Goal: Communication & Community: Answer question/provide support

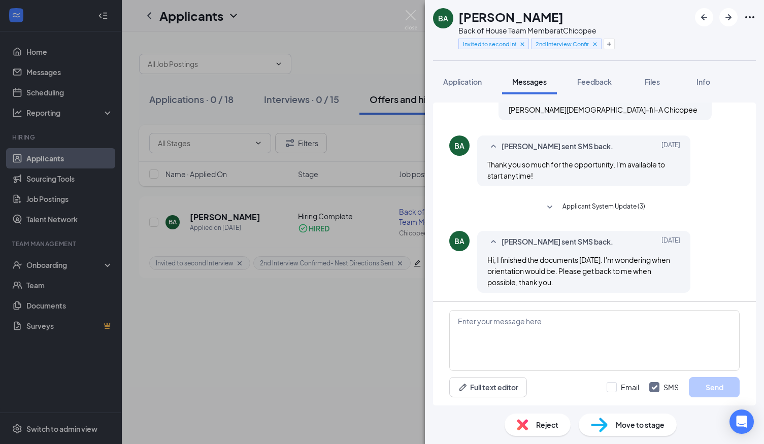
scroll to position [2483, 0]
click at [408, 16] on img at bounding box center [410, 20] width 13 height 20
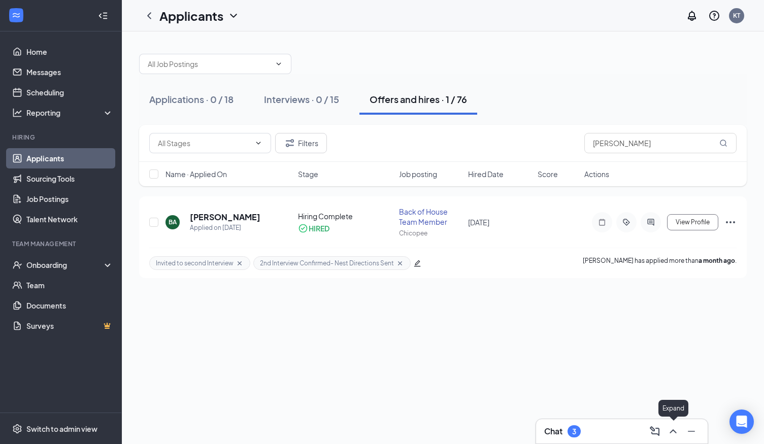
click at [673, 432] on icon "ChevronUp" at bounding box center [673, 431] width 12 height 12
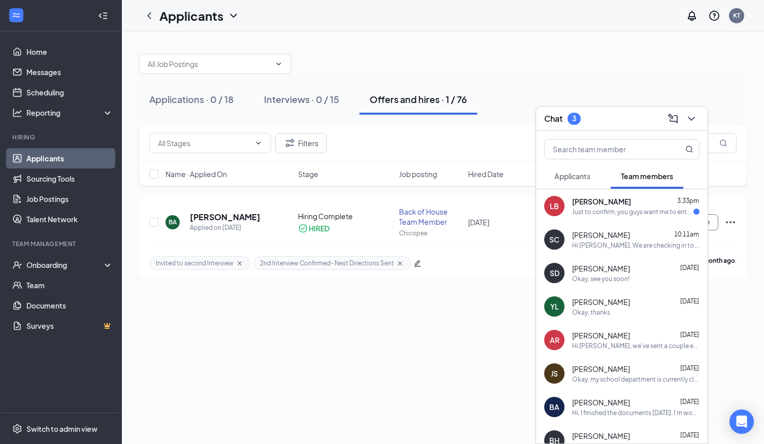
click at [602, 209] on div "Just to confirm, you guys want me to entee through the front entrance and walk …" at bounding box center [632, 212] width 121 height 9
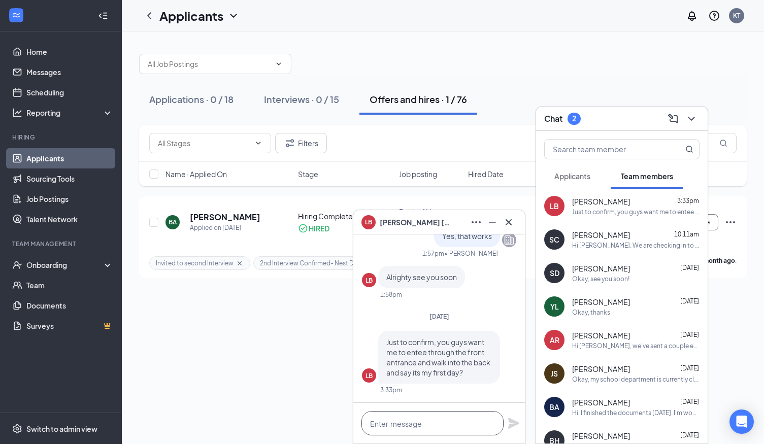
click at [398, 424] on textarea at bounding box center [432, 423] width 142 height 24
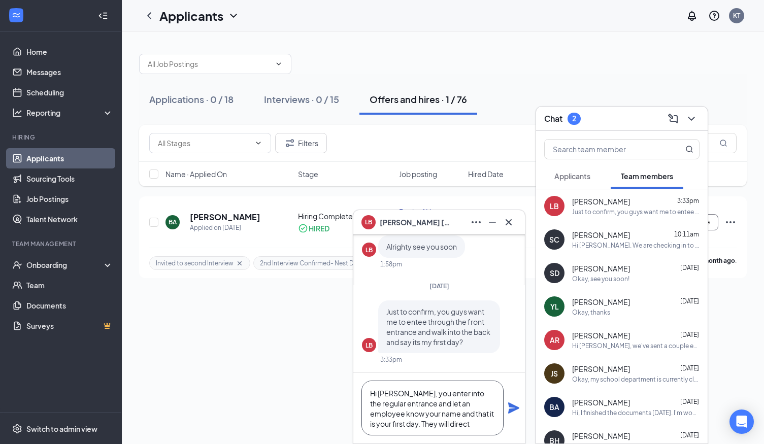
click at [470, 405] on textarea "Hi Luca, you enter into the regular entrance and let an employee know your name…" at bounding box center [432, 408] width 142 height 55
click at [413, 426] on textarea "Hi Luca, you enter into the regular entrance and let an employee up front know …" at bounding box center [432, 408] width 142 height 55
click at [404, 428] on textarea "Hi Luca, you enter into the regular entrance and let an employee up front know …" at bounding box center [432, 408] width 142 height 55
drag, startPoint x: 382, startPoint y: 424, endPoint x: 412, endPoint y: 428, distance: 30.6
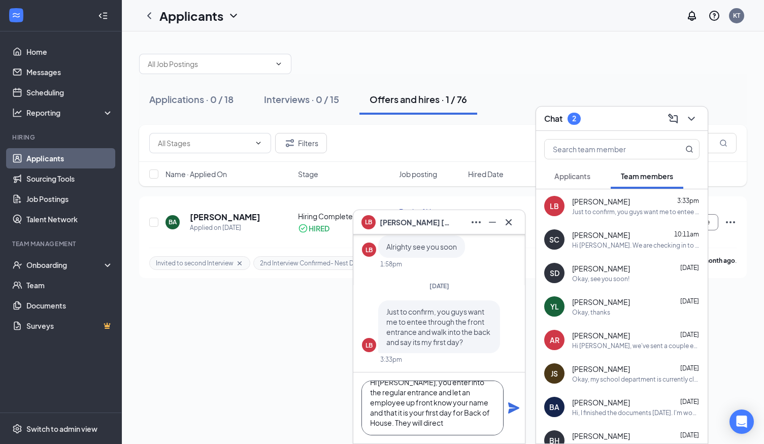
click at [412, 428] on textarea "Hi Luca, you enter into the regular entrance and let an employee up front know …" at bounding box center [432, 408] width 142 height 55
click at [415, 426] on textarea "Hi Luca, you enter into the regular entrance and let an employee up front know …" at bounding box center [432, 408] width 142 height 55
drag, startPoint x: 383, startPoint y: 424, endPoint x: 418, endPoint y: 424, distance: 34.5
click at [418, 425] on textarea "Hi Luca, you enter into the regular entrance and let an employee up front know …" at bounding box center [432, 408] width 142 height 55
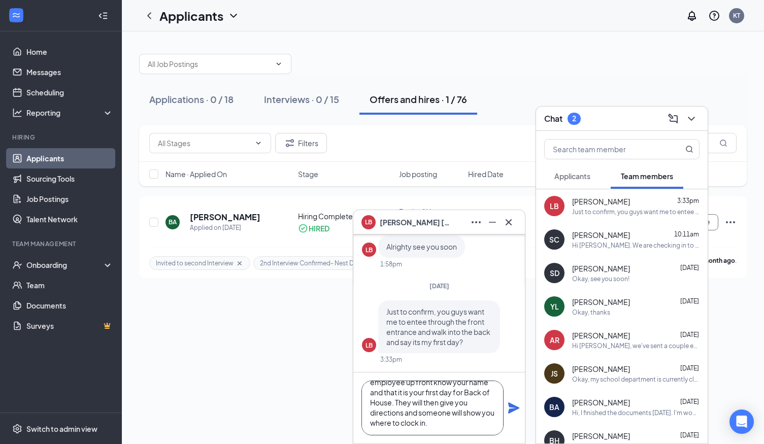
click at [426, 425] on textarea "Hi Luca, you enter into the regular entrance and let an employee up front know …" at bounding box center [432, 408] width 142 height 55
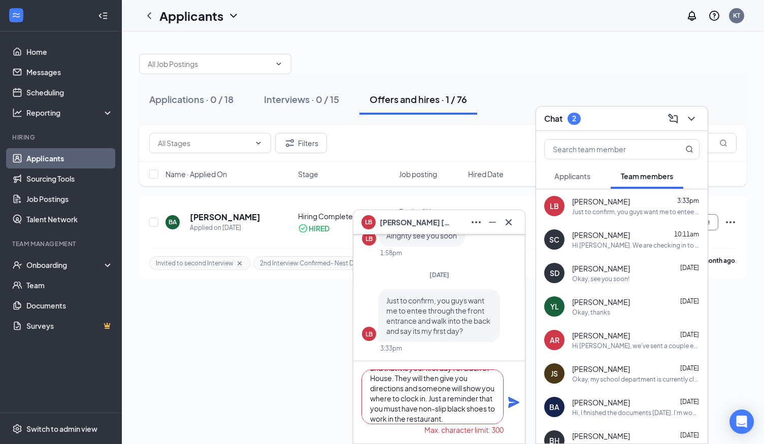
type textarea "Hi Luca, you enter into the regular entrance and let an employee up front know …"
click at [511, 402] on icon "Plane" at bounding box center [513, 402] width 12 height 12
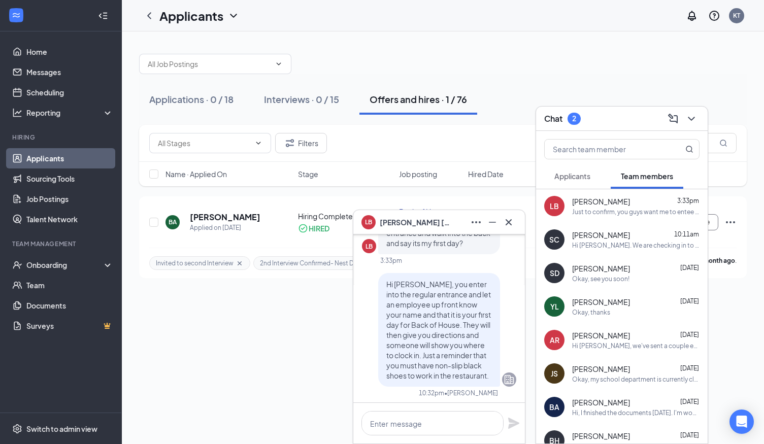
scroll to position [0, 0]
click at [509, 225] on icon "Cross" at bounding box center [508, 222] width 12 height 12
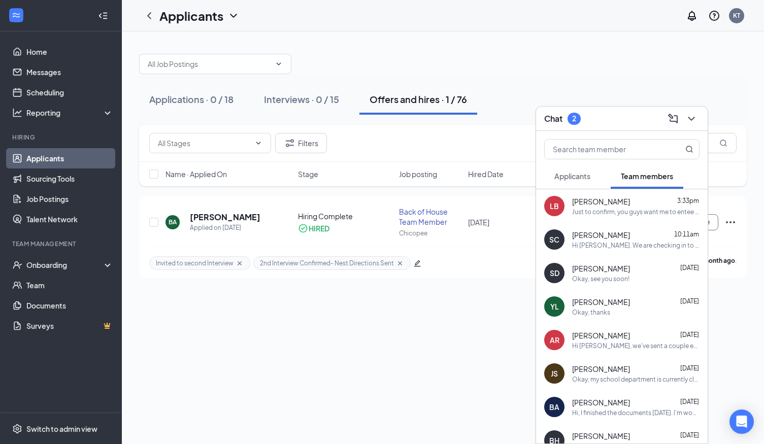
click at [565, 177] on span "Applicants" at bounding box center [572, 175] width 36 height 9
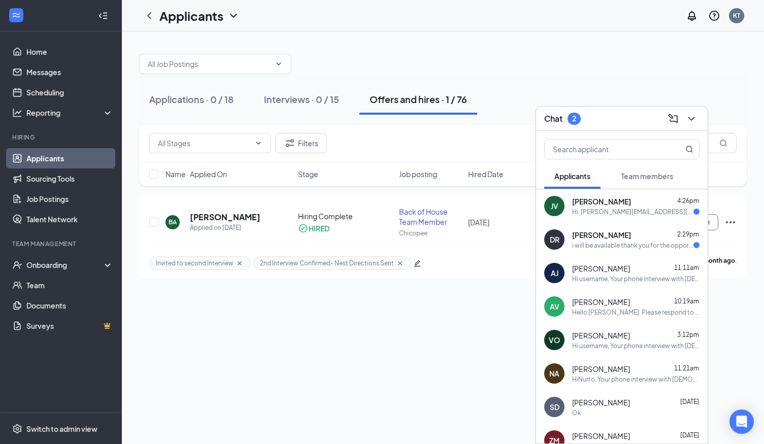
click at [620, 241] on div "i will be available thank you for the opportunity" at bounding box center [632, 245] width 121 height 9
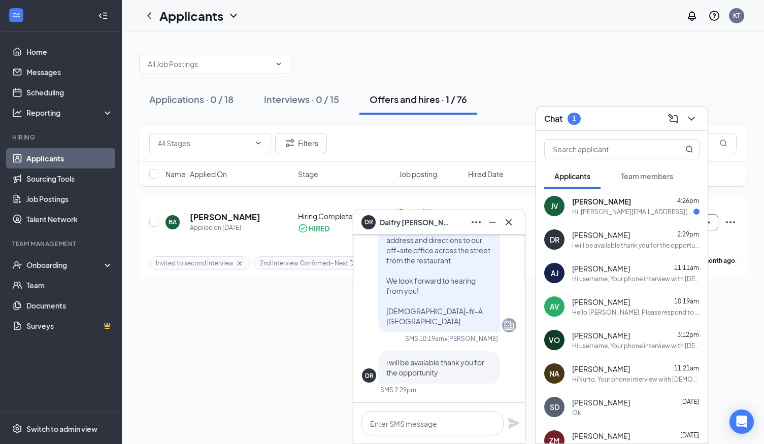
click at [613, 209] on div "Hi, [PERSON_NAME][EMAIL_ADDRESS][DOMAIN_NAME] would be a better email for me th…" at bounding box center [632, 212] width 121 height 9
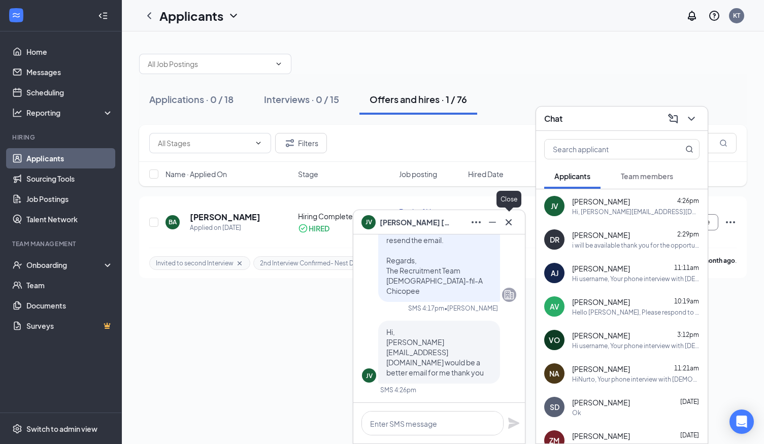
click at [509, 221] on icon "Cross" at bounding box center [508, 222] width 12 height 12
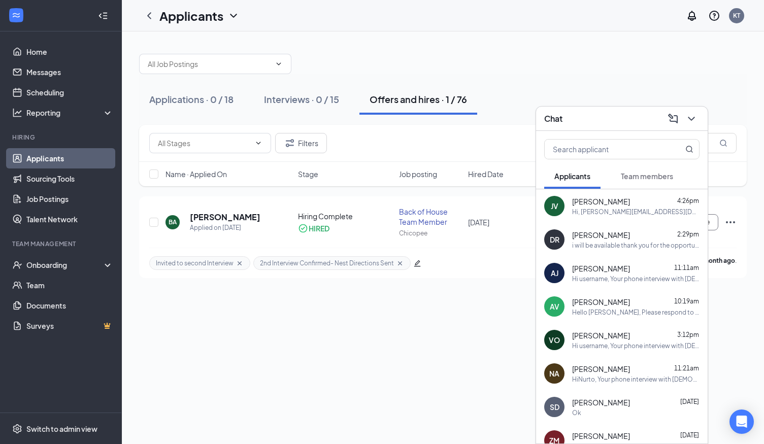
click at [655, 178] on span "Team members" at bounding box center [647, 175] width 52 height 9
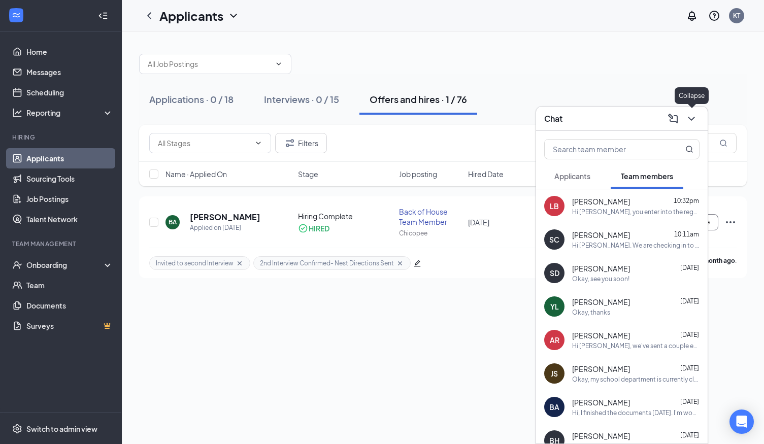
click at [692, 116] on icon "ChevronDown" at bounding box center [691, 119] width 12 height 12
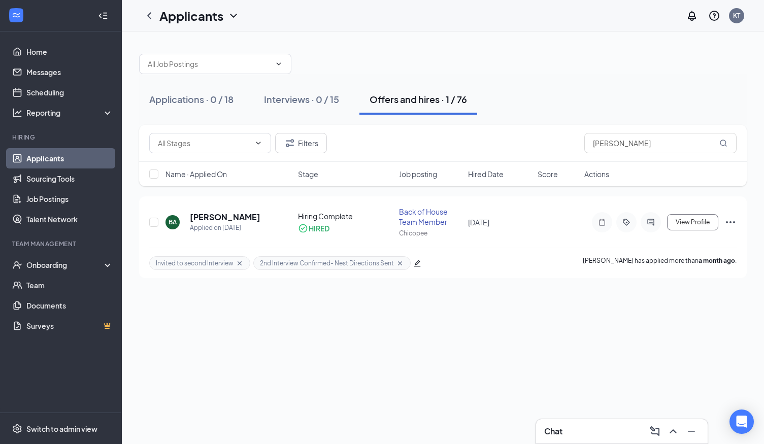
click at [36, 157] on link "Applicants" at bounding box center [69, 158] width 87 height 20
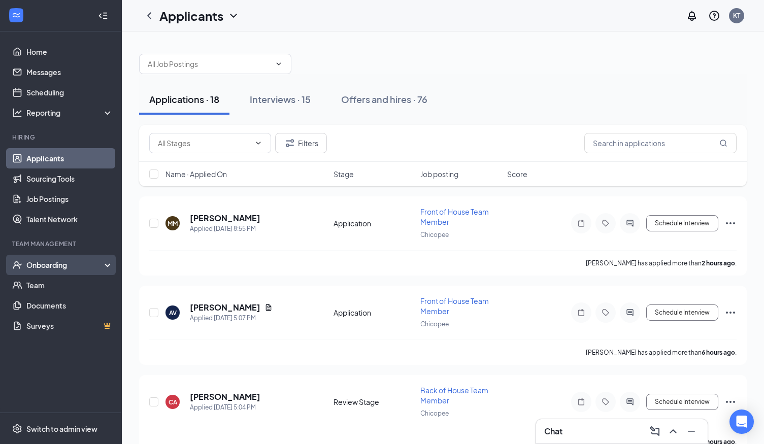
click at [44, 263] on div "Onboarding" at bounding box center [65, 265] width 78 height 10
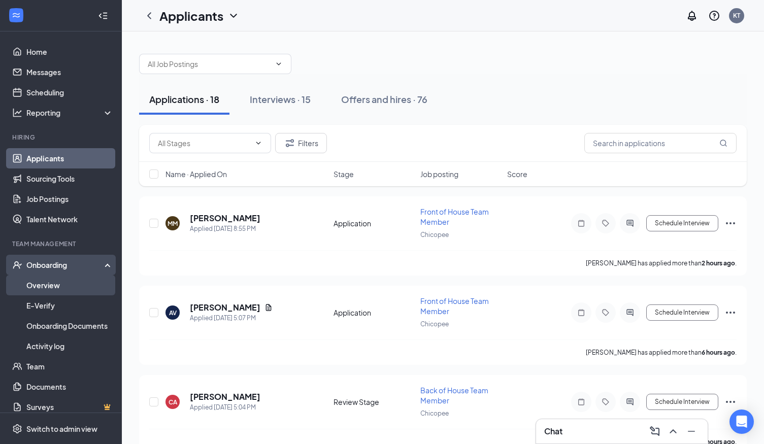
click at [55, 285] on link "Overview" at bounding box center [69, 285] width 87 height 20
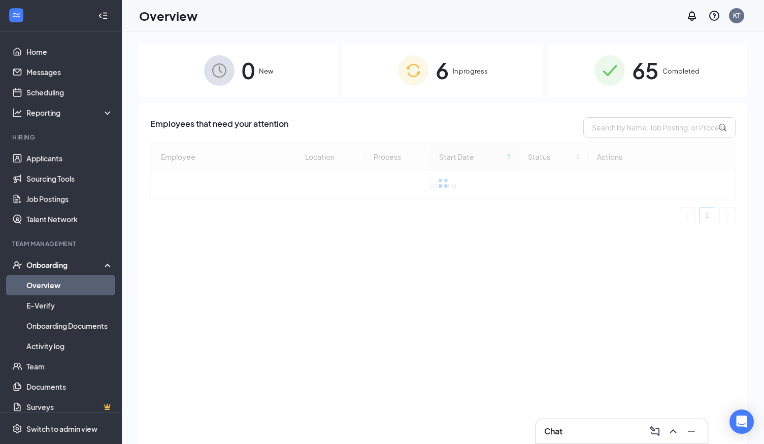
click at [437, 84] on span "6" at bounding box center [441, 70] width 13 height 35
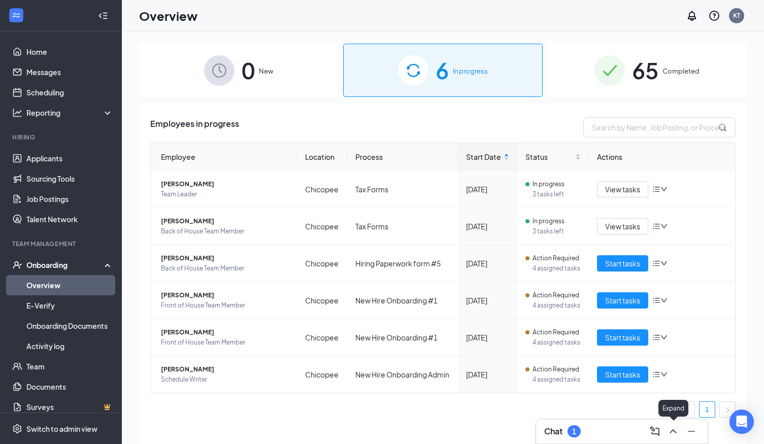
click at [675, 433] on icon "ChevronUp" at bounding box center [673, 431] width 12 height 12
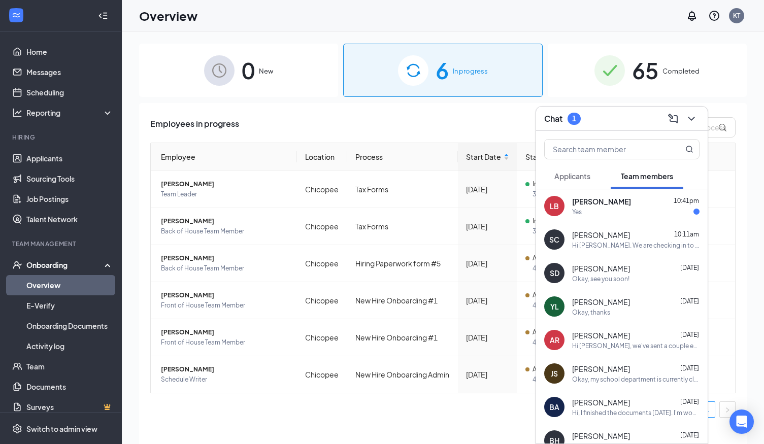
click at [628, 202] on div "Luca Bisson 10:41pm" at bounding box center [635, 201] width 127 height 10
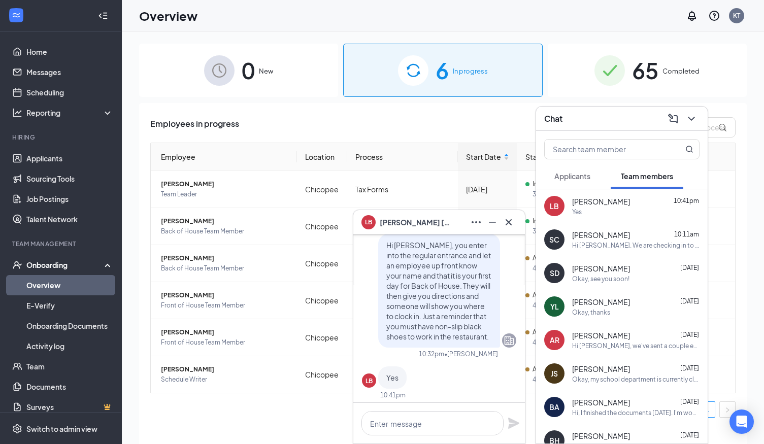
scroll to position [-3, 0]
click at [511, 225] on icon "Cross" at bounding box center [508, 222] width 12 height 12
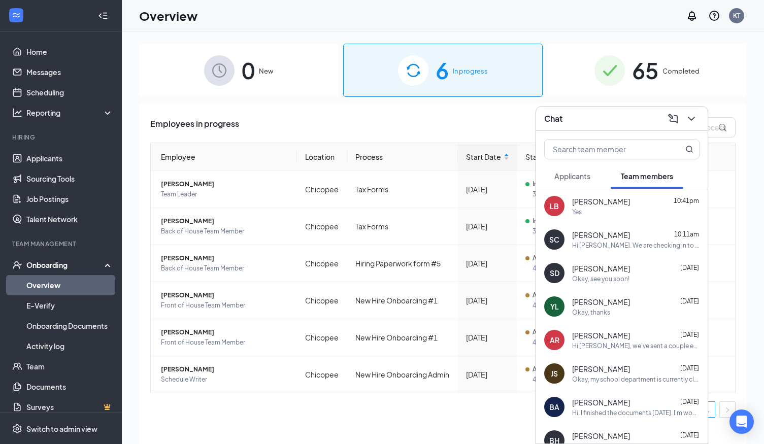
click at [590, 180] on span "Applicants" at bounding box center [572, 175] width 36 height 9
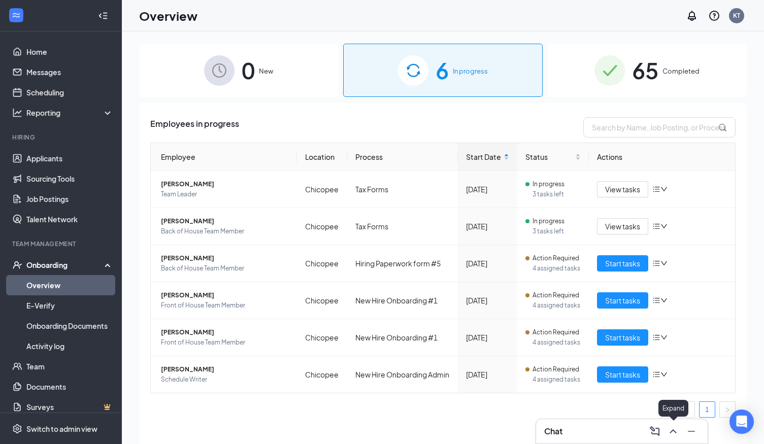
click at [672, 430] on icon "ChevronUp" at bounding box center [672, 431] width 7 height 4
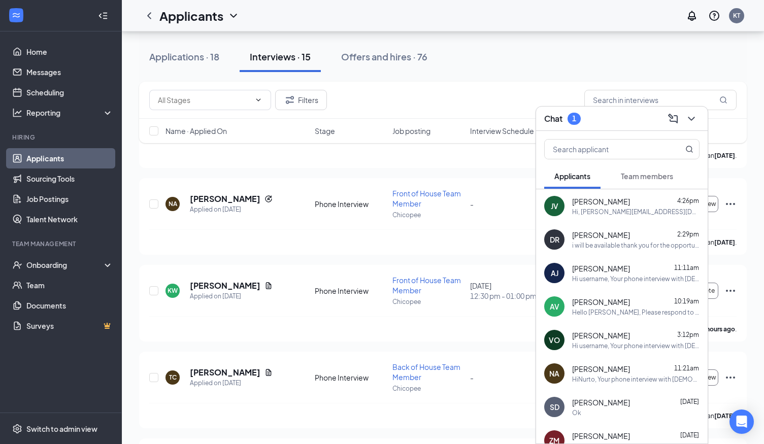
scroll to position [442, 0]
click at [636, 178] on span "Team members" at bounding box center [647, 175] width 52 height 9
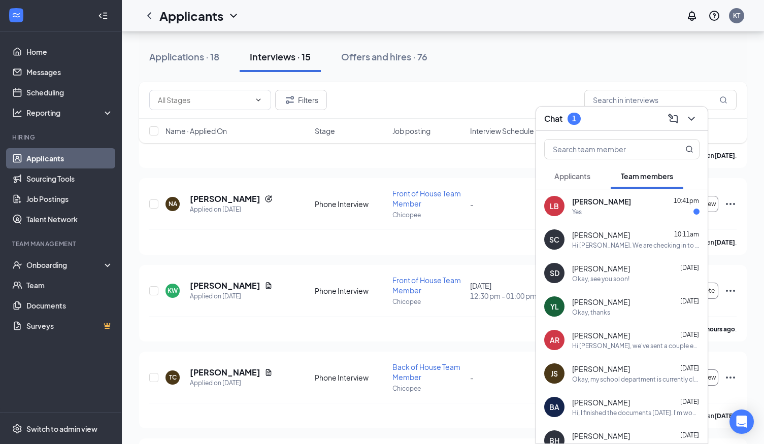
click at [628, 216] on div "Yes" at bounding box center [635, 212] width 127 height 9
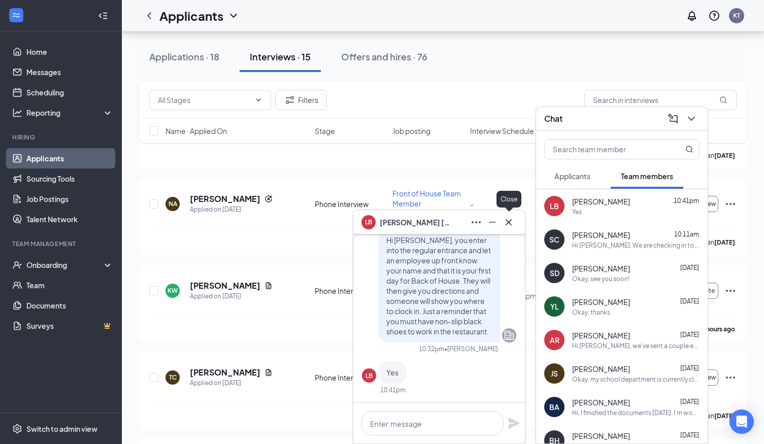
click at [508, 223] on icon "Cross" at bounding box center [508, 222] width 12 height 12
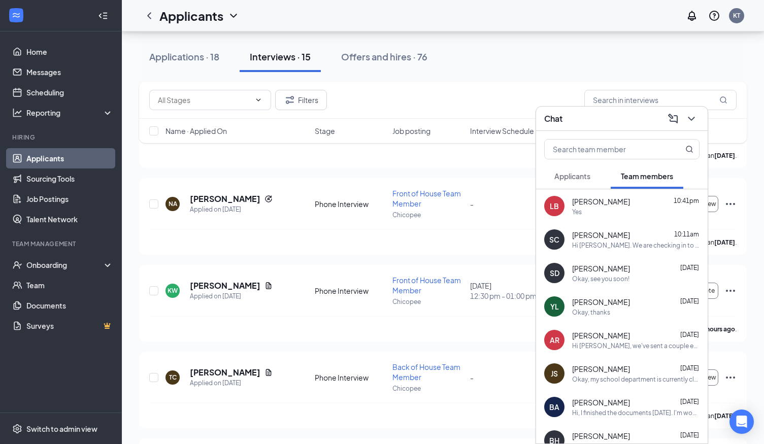
click at [613, 212] on div "Yes" at bounding box center [635, 212] width 127 height 9
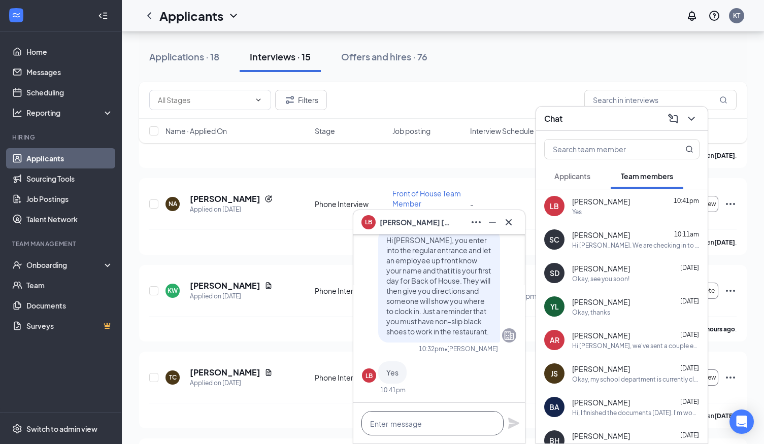
click at [397, 424] on textarea at bounding box center [432, 423] width 142 height 24
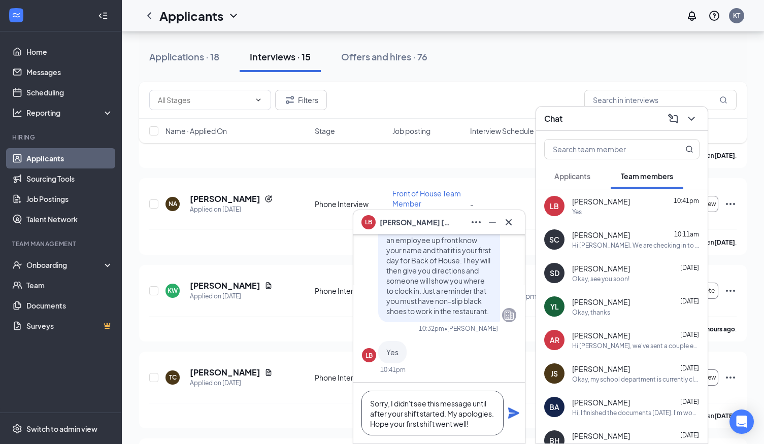
type textarea "Sorry, I didn't see this message until after your shift started. My apologies. …"
click at [517, 416] on icon "Plane" at bounding box center [513, 413] width 12 height 12
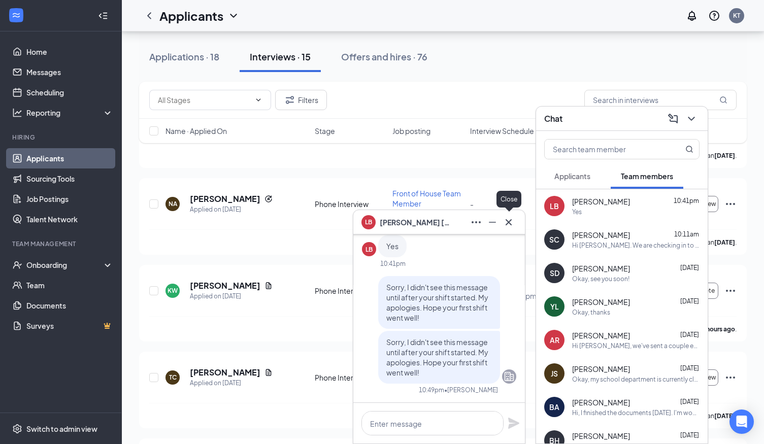
click at [510, 226] on icon "Cross" at bounding box center [508, 222] width 12 height 12
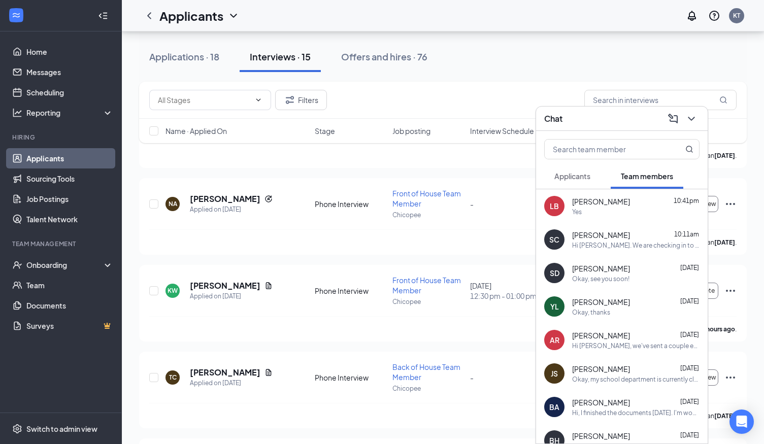
click at [583, 175] on span "Applicants" at bounding box center [572, 175] width 36 height 9
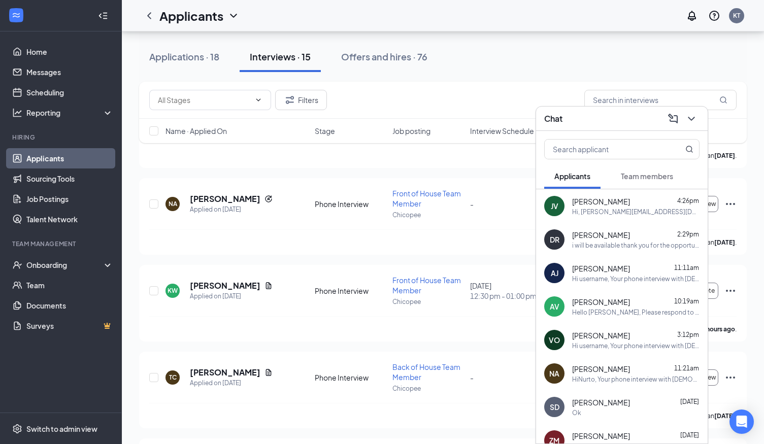
click at [657, 172] on span "Team members" at bounding box center [647, 175] width 52 height 9
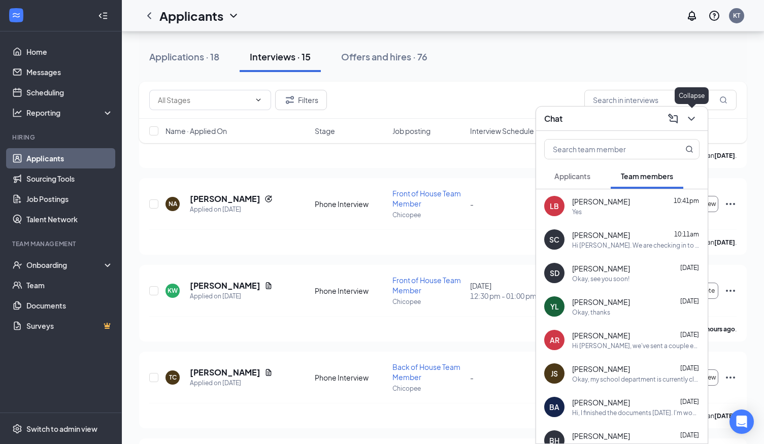
click at [695, 116] on icon "ChevronDown" at bounding box center [691, 119] width 12 height 12
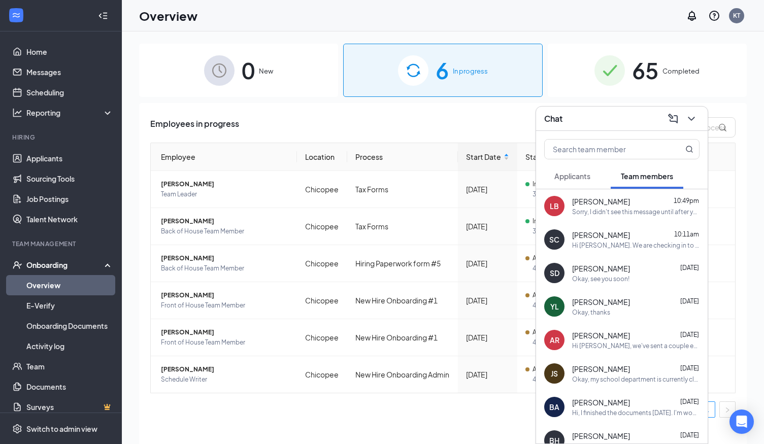
click at [578, 180] on span "Applicants" at bounding box center [572, 175] width 36 height 9
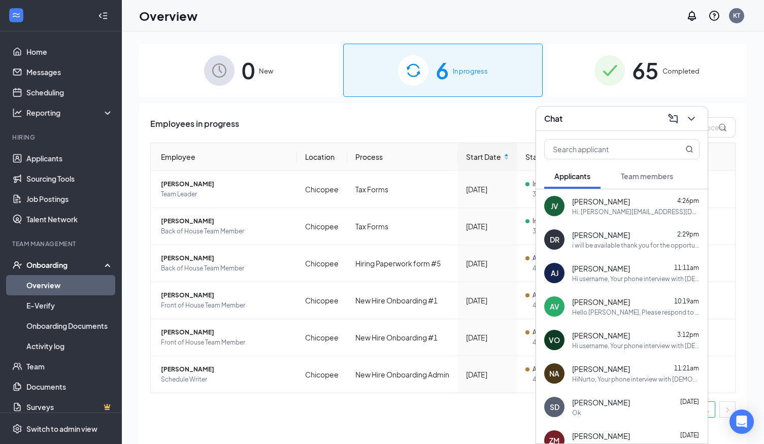
click at [646, 175] on span "Team members" at bounding box center [647, 175] width 52 height 9
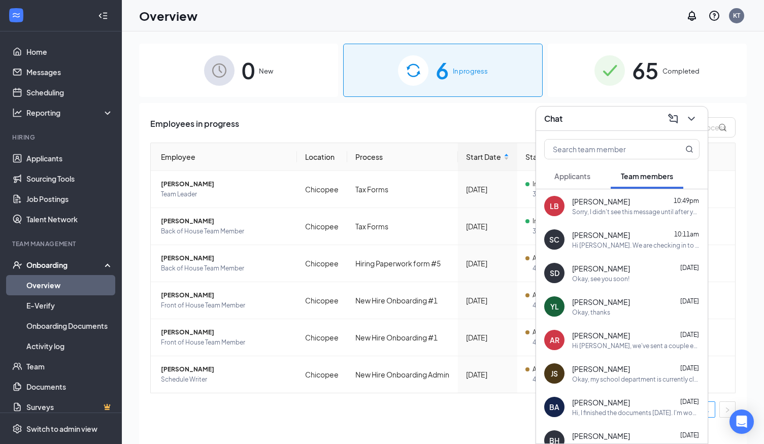
click at [699, 117] on div "Chat" at bounding box center [621, 119] width 171 height 24
